Goal: Navigation & Orientation: Find specific page/section

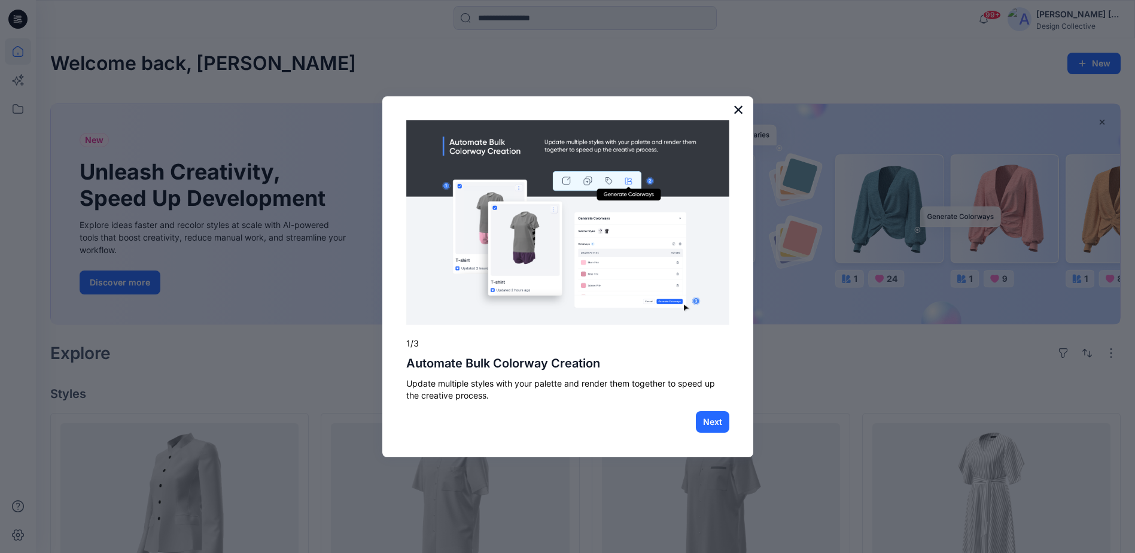
click at [736, 102] on button "×" at bounding box center [738, 109] width 11 height 19
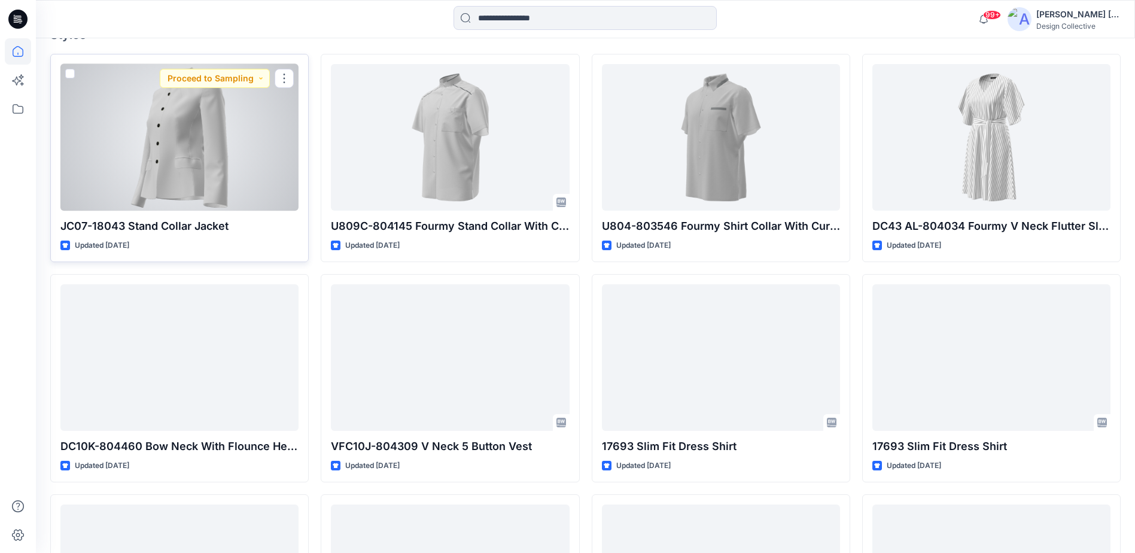
scroll to position [566, 0]
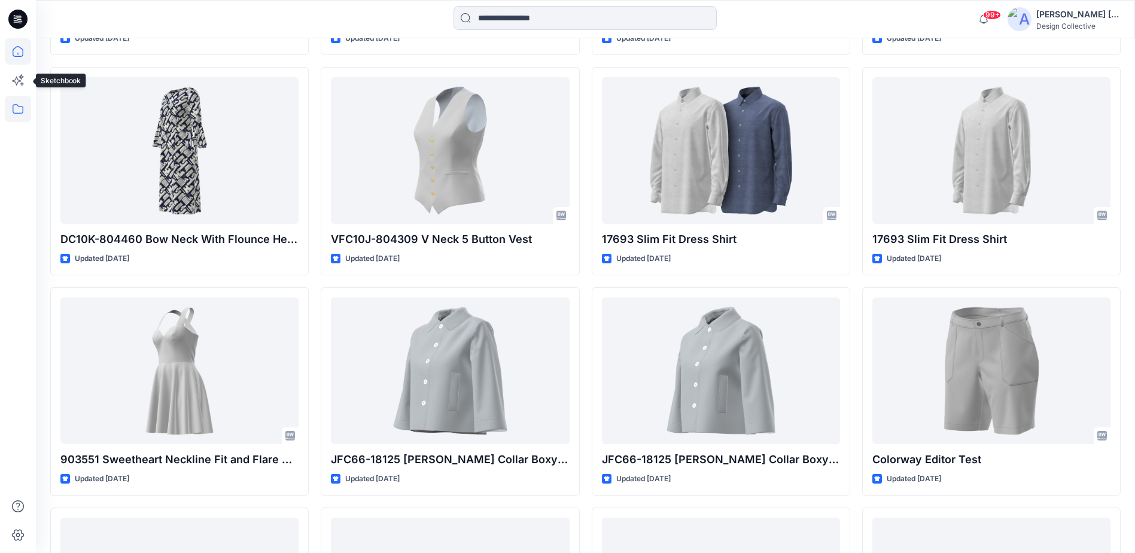
click at [9, 110] on icon at bounding box center [18, 109] width 26 height 26
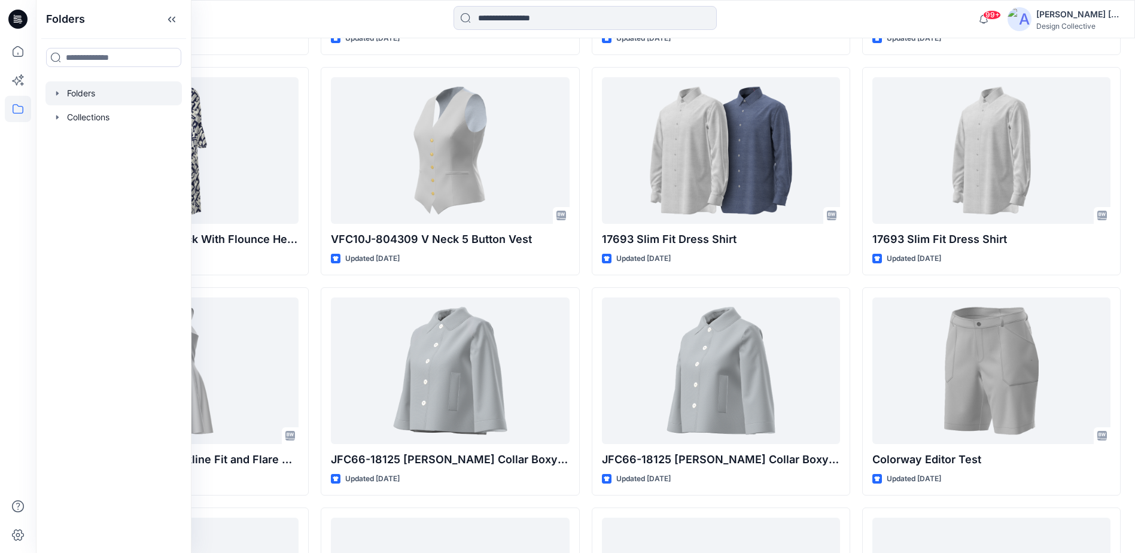
click at [123, 90] on div at bounding box center [113, 93] width 136 height 24
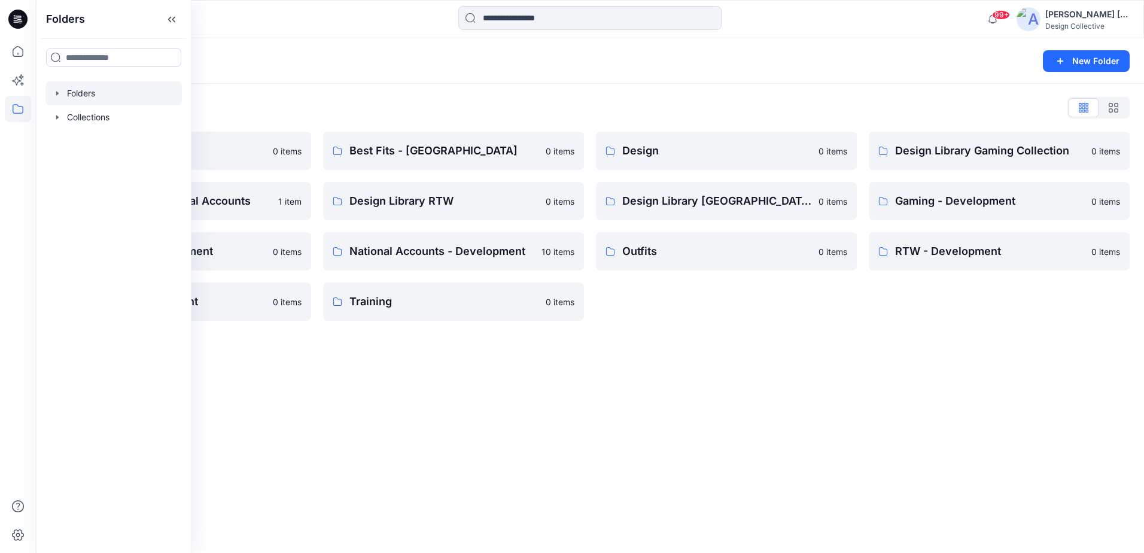
click at [516, 421] on div "Folders New Folder Folders List Best Fits 0 items Design Library National Accou…" at bounding box center [590, 295] width 1108 height 514
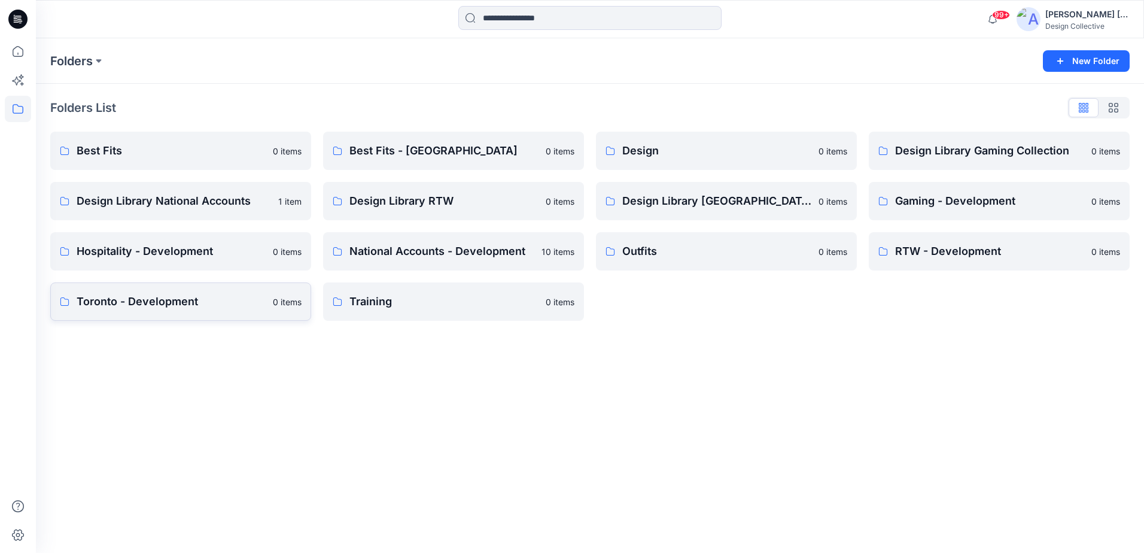
click at [173, 300] on p "Toronto - Development" at bounding box center [171, 301] width 189 height 17
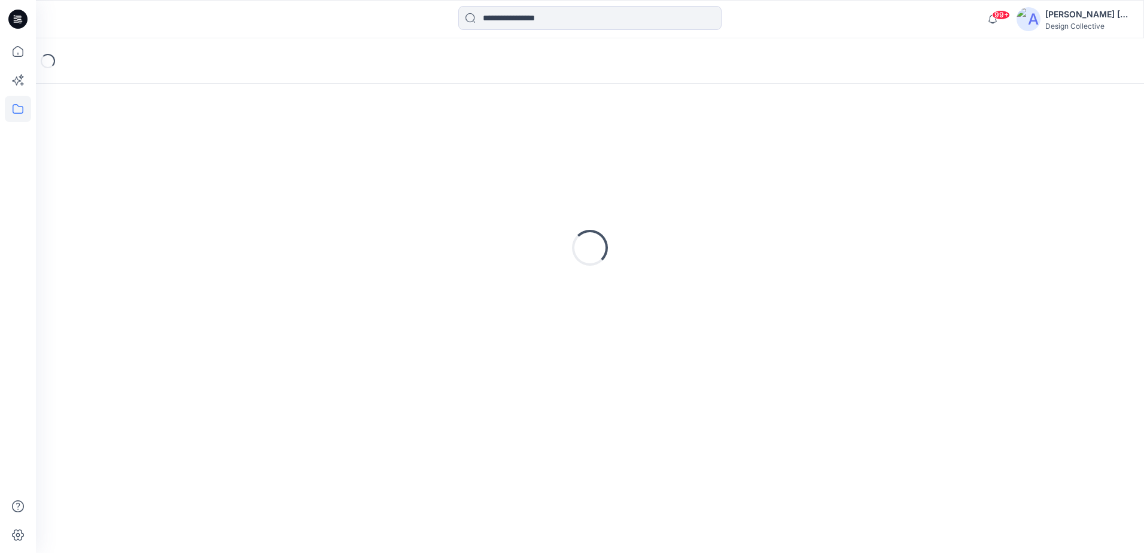
click at [173, 300] on div "Loading..." at bounding box center [589, 247] width 1079 height 299
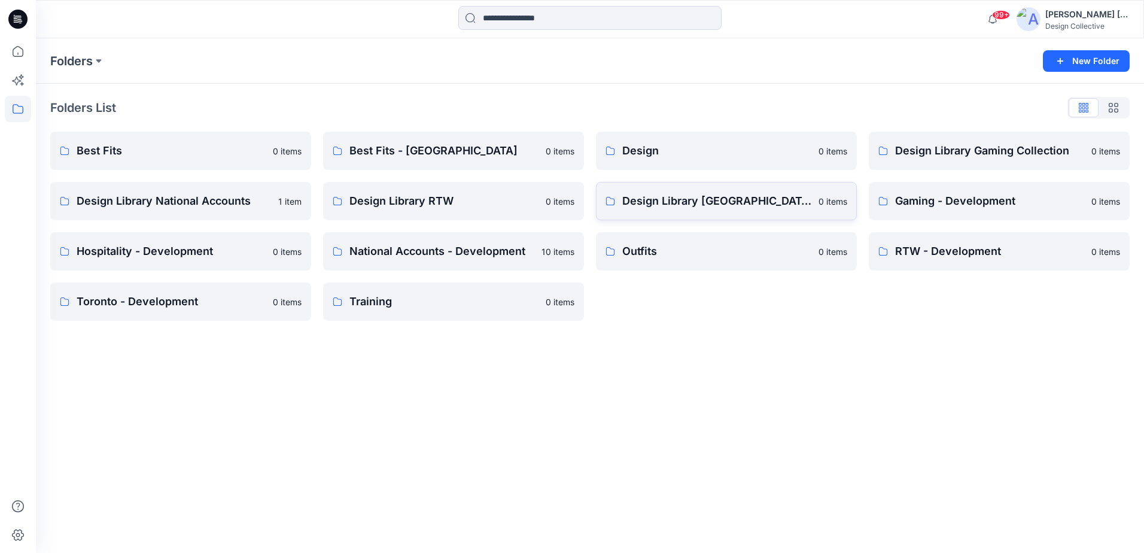
click at [651, 196] on p "Design Library [GEOGRAPHIC_DATA]" at bounding box center [716, 201] width 189 height 17
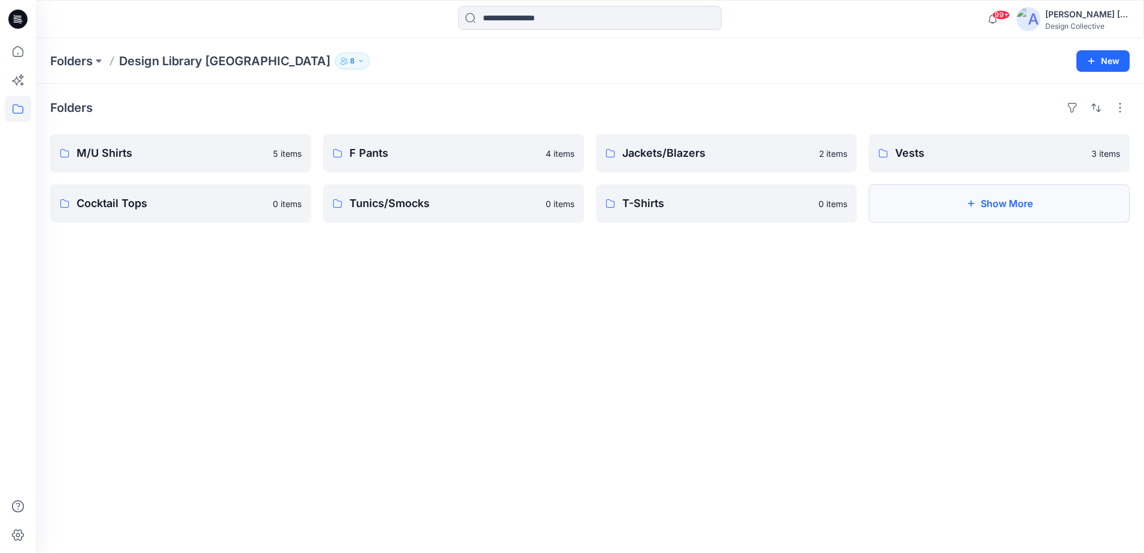
click at [948, 208] on button "Show More" at bounding box center [999, 203] width 261 height 38
click at [940, 165] on link "Vests 3 items" at bounding box center [999, 153] width 261 height 38
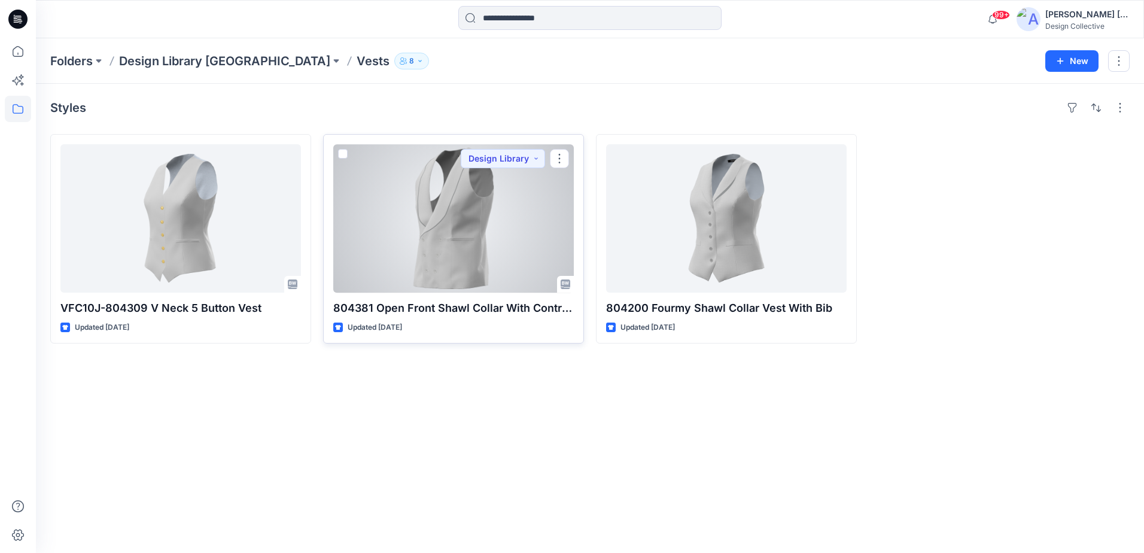
click at [521, 268] on div at bounding box center [453, 218] width 240 height 148
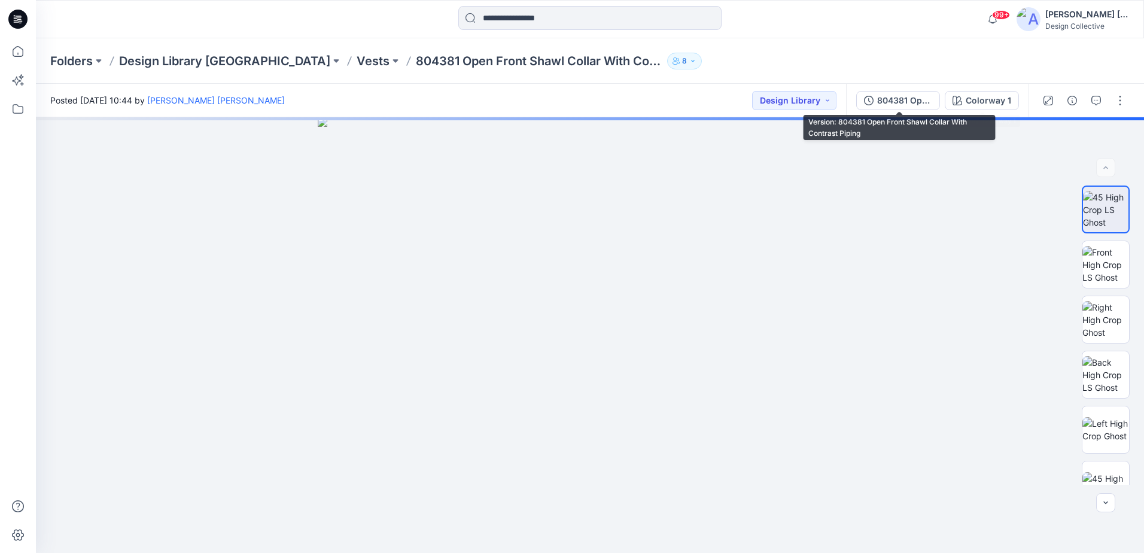
click at [919, 99] on div "804381 Open Front Shawl Collar With Contrast Piping" at bounding box center [904, 100] width 55 height 13
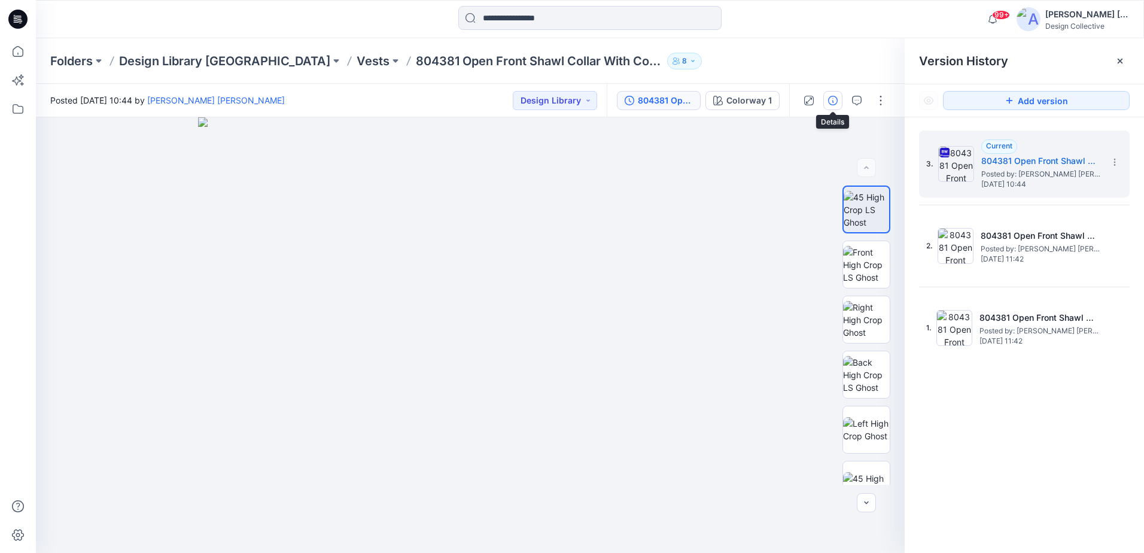
click at [838, 102] on button "button" at bounding box center [832, 100] width 19 height 19
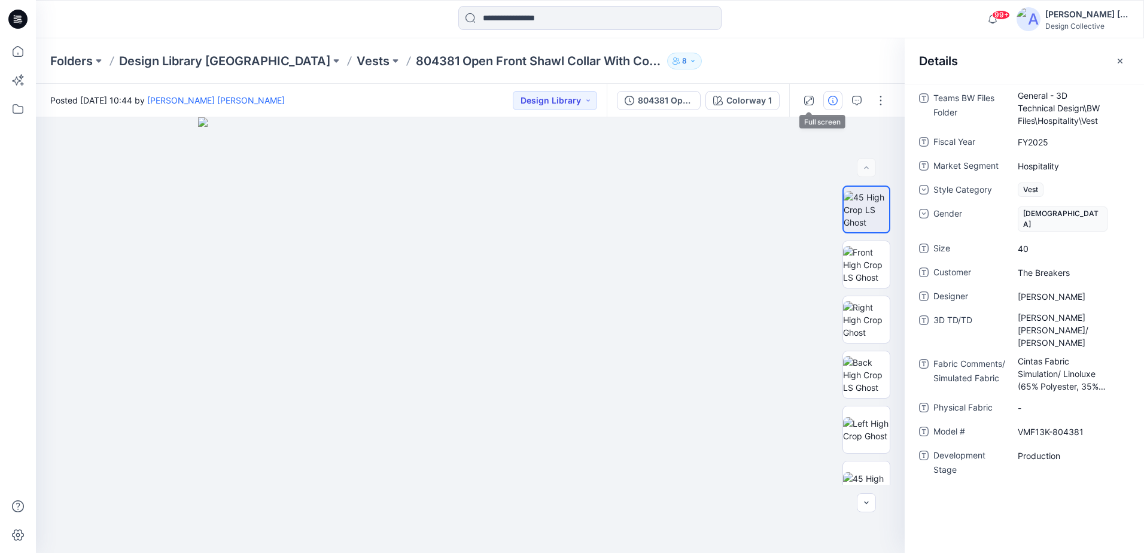
click at [779, 69] on div "Folders Design Library [GEOGRAPHIC_DATA] Open Front Shawl Collar With Contrast …" at bounding box center [543, 61] width 986 height 17
click at [880, 438] on img at bounding box center [866, 429] width 47 height 25
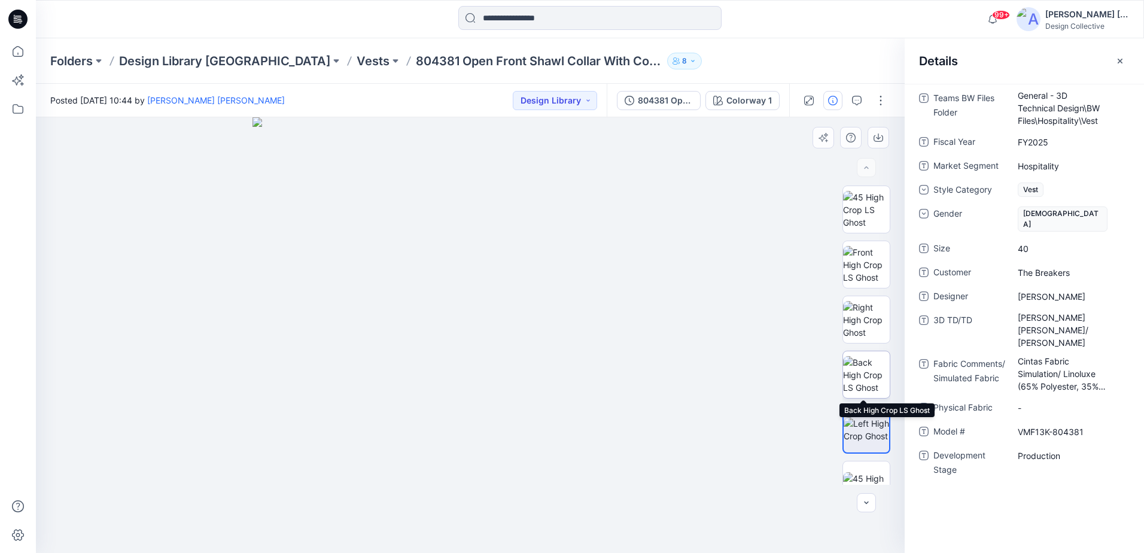
click at [880, 365] on img at bounding box center [866, 375] width 47 height 38
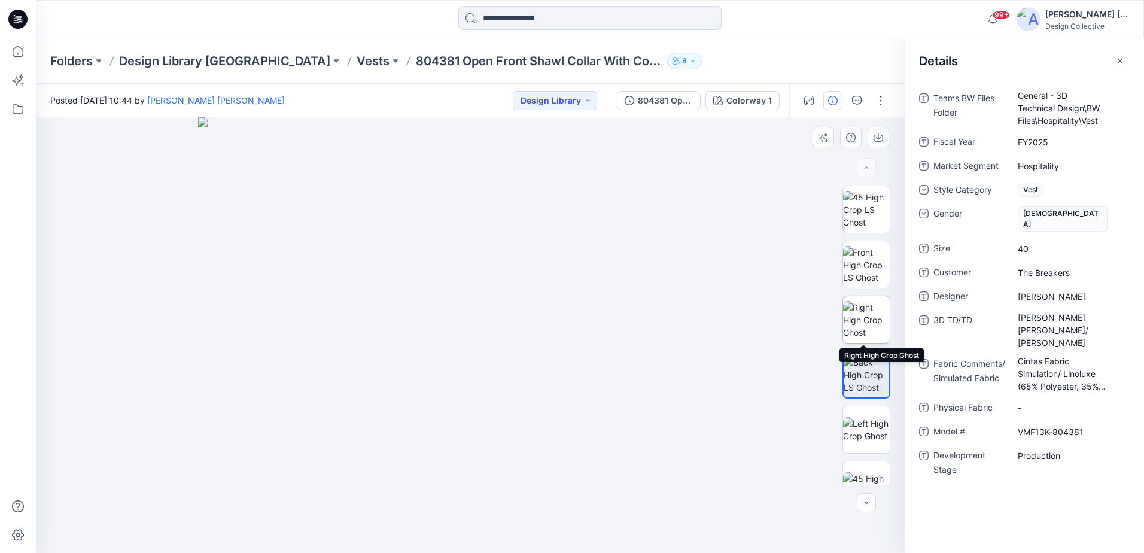
click at [872, 327] on img at bounding box center [866, 320] width 47 height 38
